Goal: Task Accomplishment & Management: Use online tool/utility

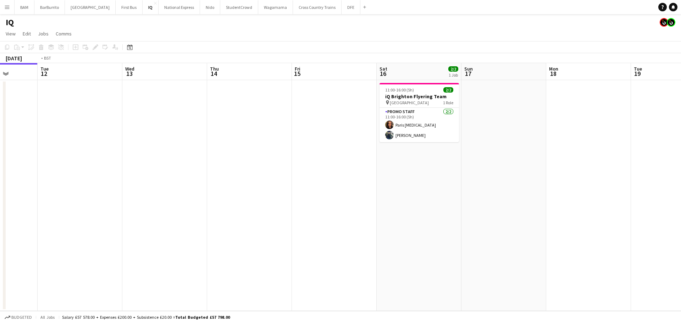
drag, startPoint x: 375, startPoint y: 89, endPoint x: 306, endPoint y: 64, distance: 73.0
click at [339, 84] on app-calendar-viewport "Fri 8 Sat 9 Sun 10 Mon 11 Tue 12 Wed 13 Thu 14 Fri 15 Sat 16 2/2 1 Job Sun 17 M…" at bounding box center [340, 187] width 681 height 248
click at [341, 10] on button "DFE Close" at bounding box center [350, 7] width 19 height 14
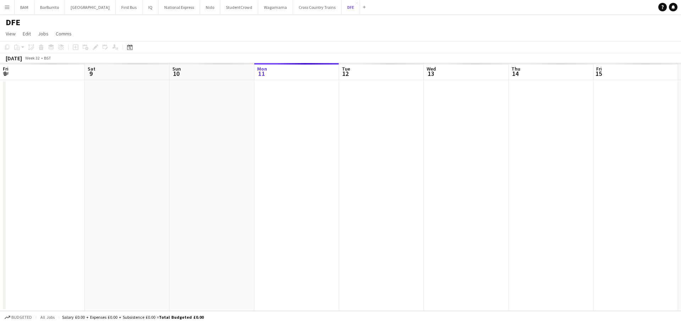
scroll to position [0, 169]
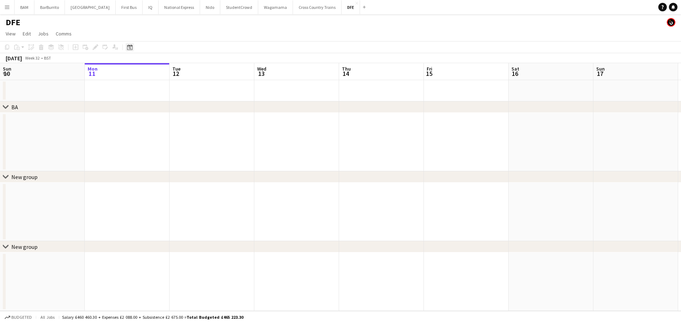
click at [124, 47] on div "Date picker [DATE] [DATE] [DATE] M [DATE] T [DATE] W [DATE] T [DATE] F [DATE] S…" at bounding box center [127, 47] width 16 height 9
click at [126, 49] on div "Date picker" at bounding box center [130, 47] width 9 height 9
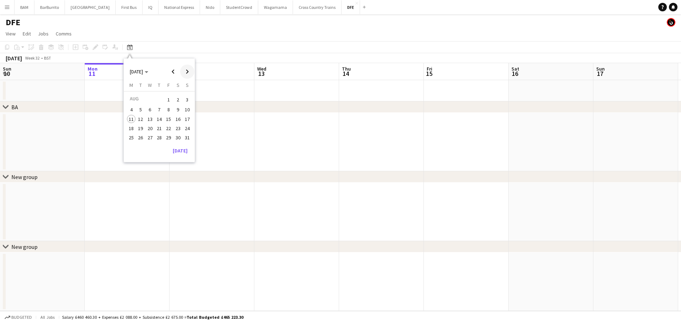
click at [189, 69] on span "Next month" at bounding box center [187, 72] width 14 height 14
click at [145, 109] on button "2" at bounding box center [140, 107] width 9 height 9
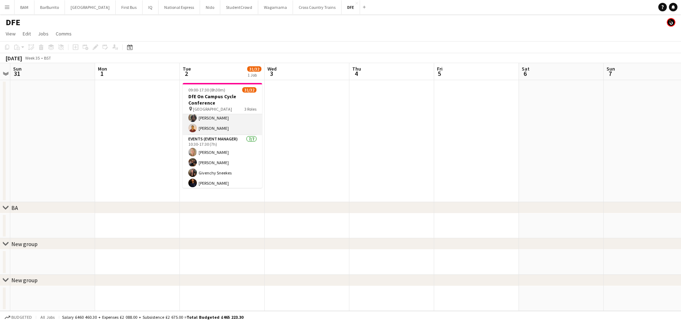
scroll to position [299, 0]
click at [240, 43] on app-toolbar "Copy Paste Paste Ctrl+V Paste with crew Ctrl+Shift+V Paste linked Job [GEOGRAPH…" at bounding box center [340, 47] width 681 height 12
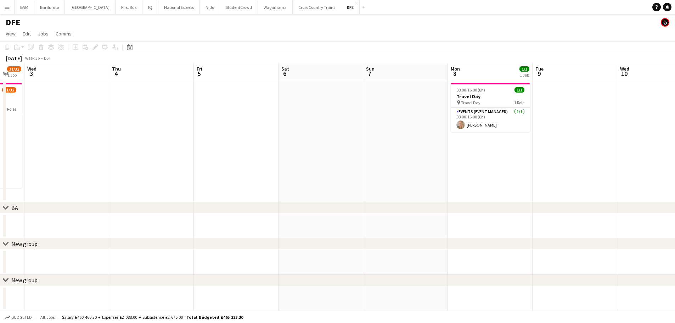
drag, startPoint x: 275, startPoint y: 104, endPoint x: 114, endPoint y: 118, distance: 161.2
click at [114, 118] on app-calendar-viewport "Sun 31 Mon 1 Tue 2 31/32 1 Job Wed 3 Thu 4 Fri 5 Sat 6 Sun 7 Mon 8 1/1 1 Job Tu…" at bounding box center [337, 187] width 675 height 248
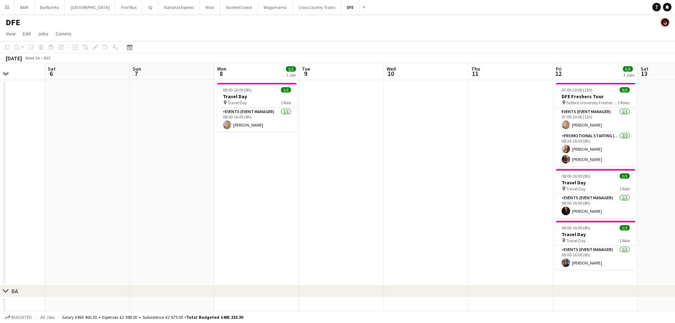
drag, startPoint x: 112, startPoint y: 116, endPoint x: 95, endPoint y: 112, distance: 16.6
click at [95, 112] on app-calendar-viewport "Wed 3 Thu 4 Fri 5 Sat 6 Sun 7 Mon 8 1/1 1 Job Tue 9 Wed 10 Thu 11 Fri 12 5/5 3 …" at bounding box center [337, 223] width 675 height 321
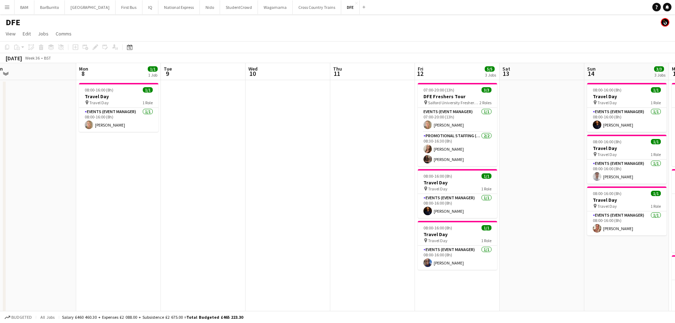
drag, startPoint x: 378, startPoint y: 134, endPoint x: 323, endPoint y: 126, distance: 55.2
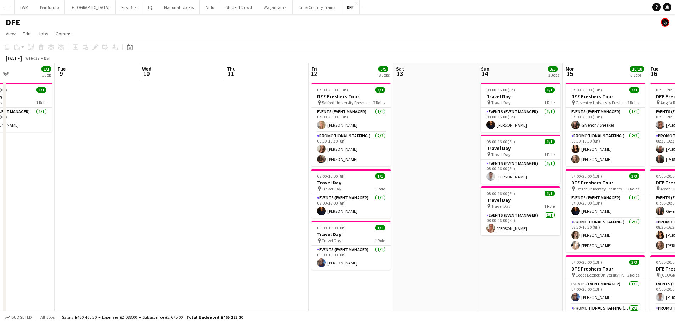
scroll to position [0, 269]
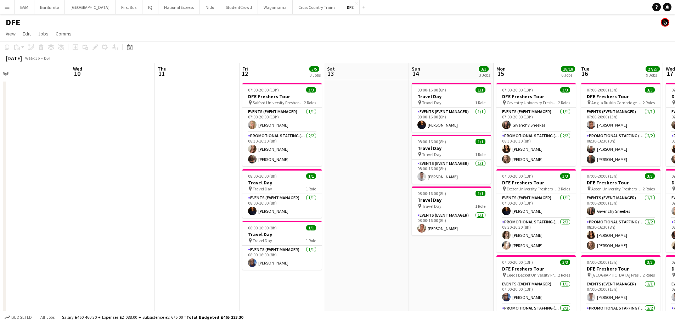
drag, startPoint x: 397, startPoint y: 135, endPoint x: 222, endPoint y: 117, distance: 176.1
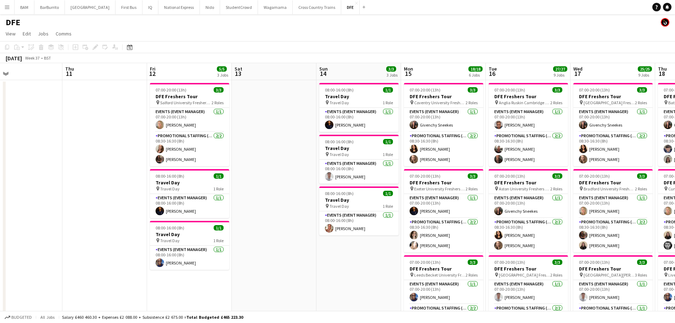
scroll to position [0, 279]
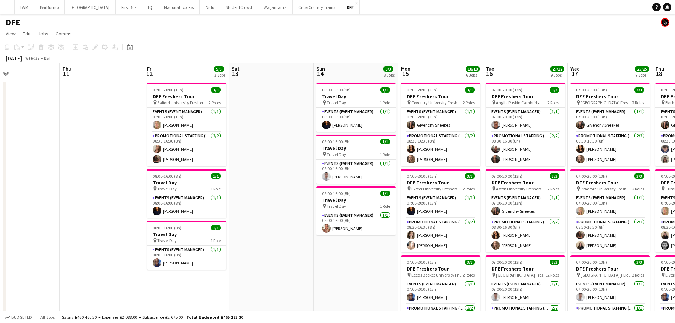
drag, startPoint x: 376, startPoint y: 140, endPoint x: 196, endPoint y: 131, distance: 180.3
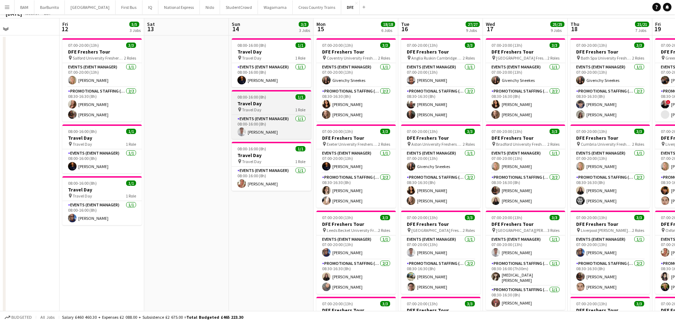
scroll to position [0, 0]
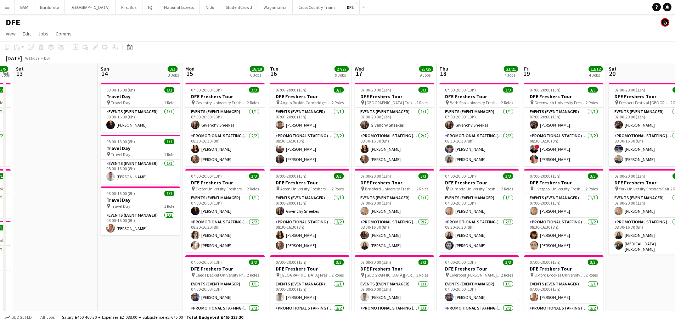
drag, startPoint x: 211, startPoint y: 122, endPoint x: 80, endPoint y: 118, distance: 131.3
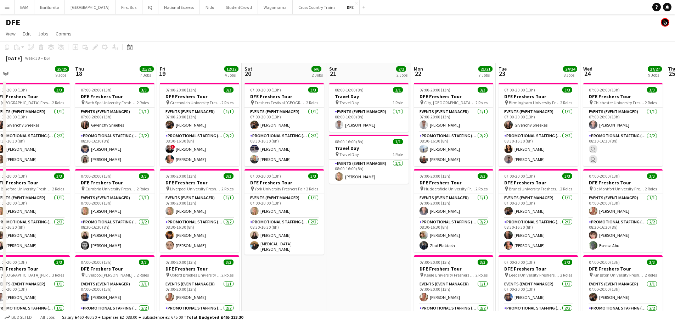
drag, startPoint x: 479, startPoint y: 150, endPoint x: 221, endPoint y: 132, distance: 259.4
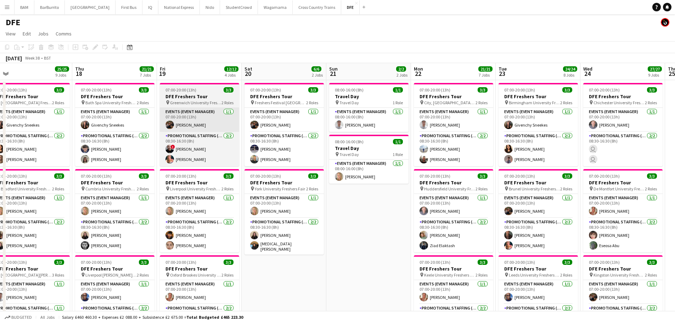
scroll to position [0, 210]
